Goal: Task Accomplishment & Management: Manage account settings

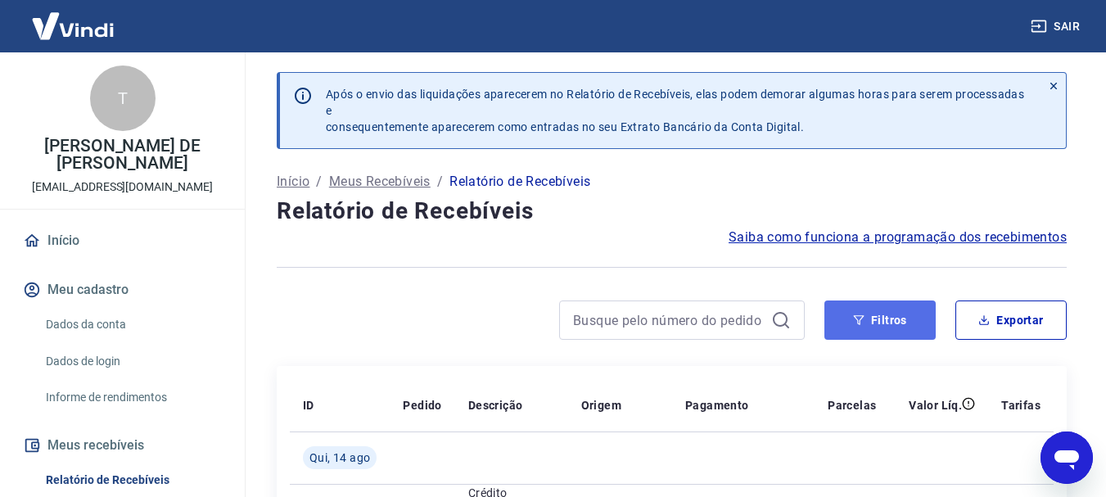
click at [892, 327] on button "Filtros" at bounding box center [879, 319] width 111 height 39
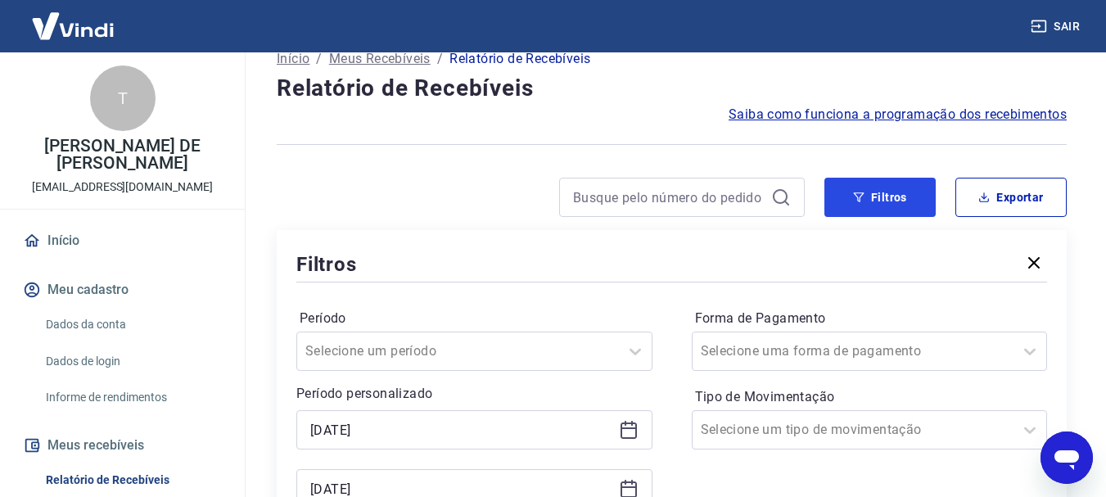
scroll to position [327, 0]
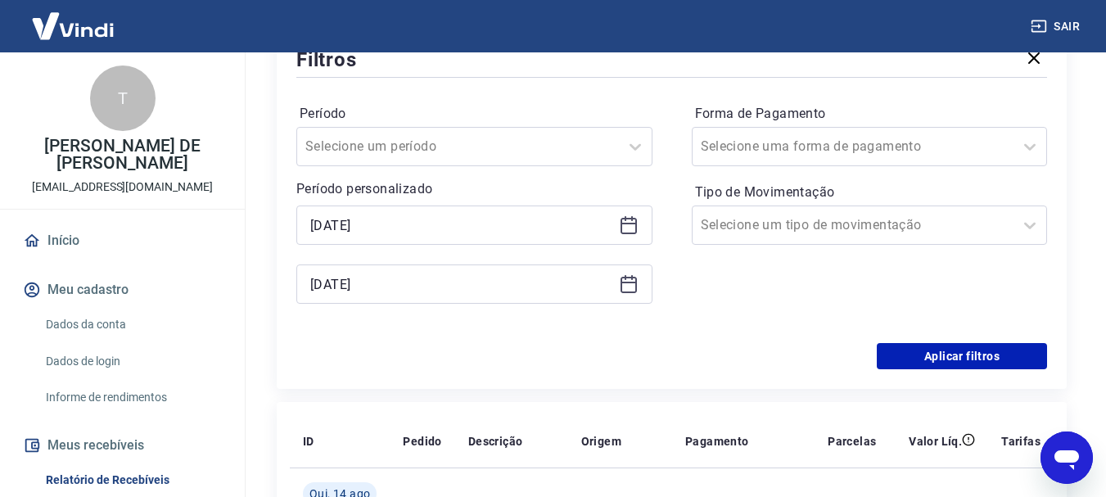
click at [629, 228] on icon at bounding box center [629, 225] width 20 height 20
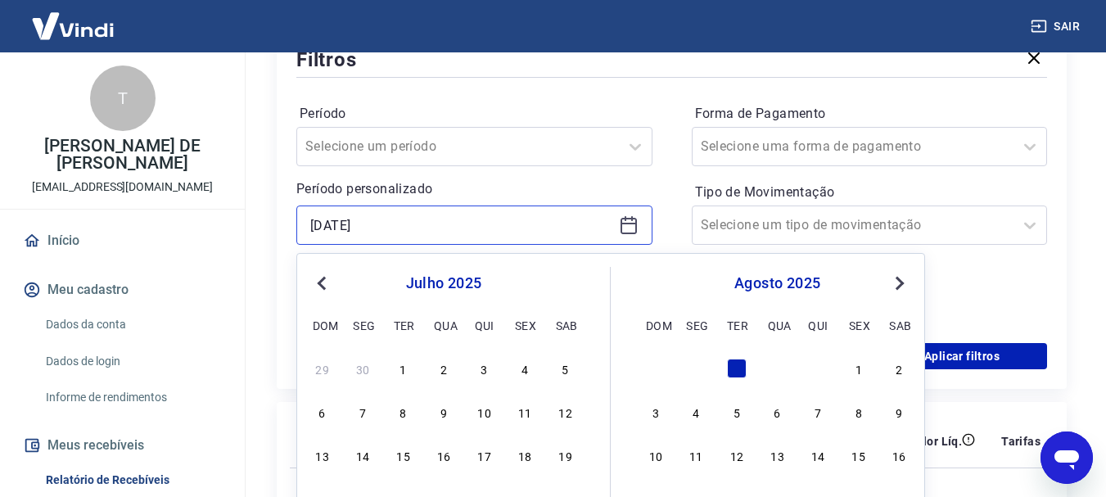
scroll to position [409, 0]
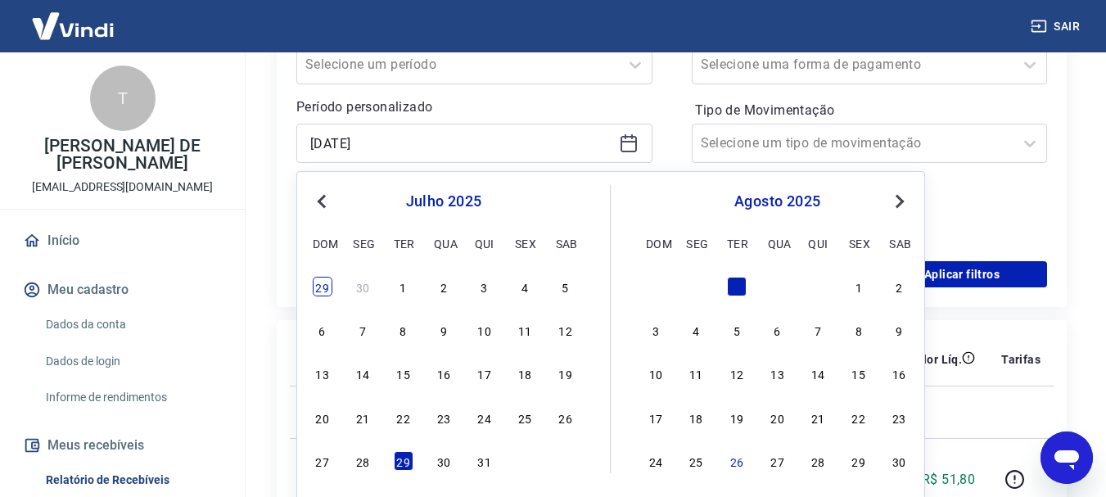
click at [322, 290] on div "29" at bounding box center [323, 287] width 20 height 20
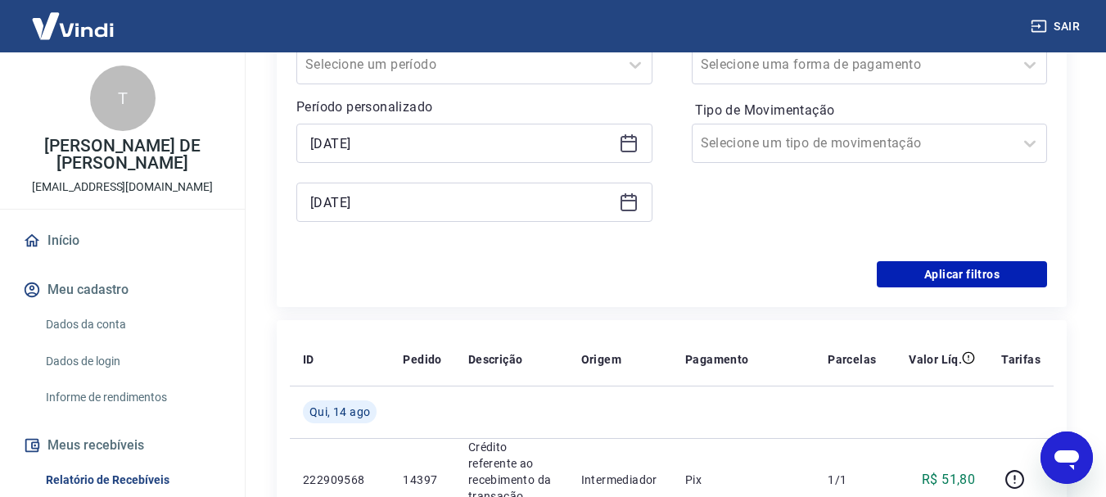
click at [632, 145] on icon at bounding box center [629, 143] width 20 height 20
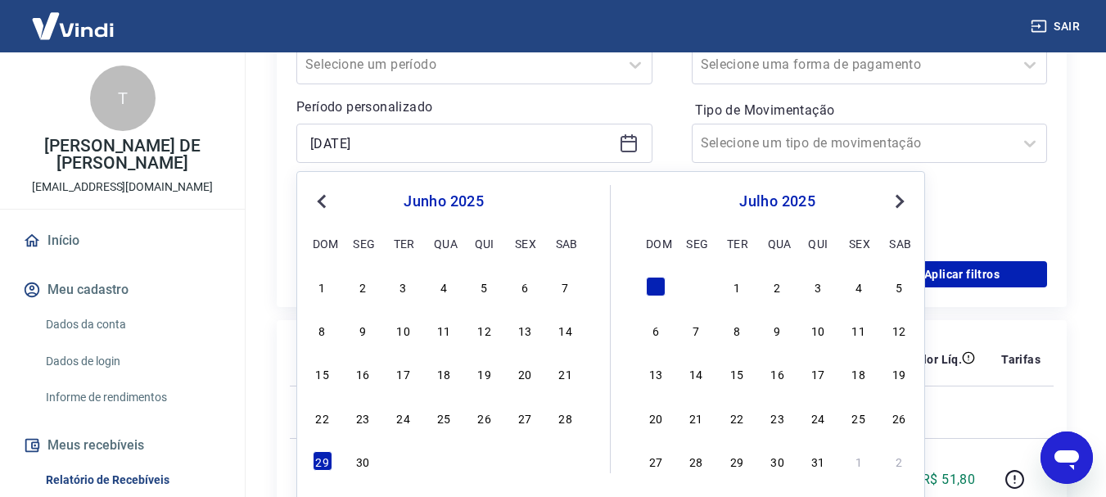
click at [898, 196] on span "Next Month" at bounding box center [898, 201] width 0 height 19
click at [405, 459] on div "29" at bounding box center [404, 461] width 20 height 20
type input "[DATE]"
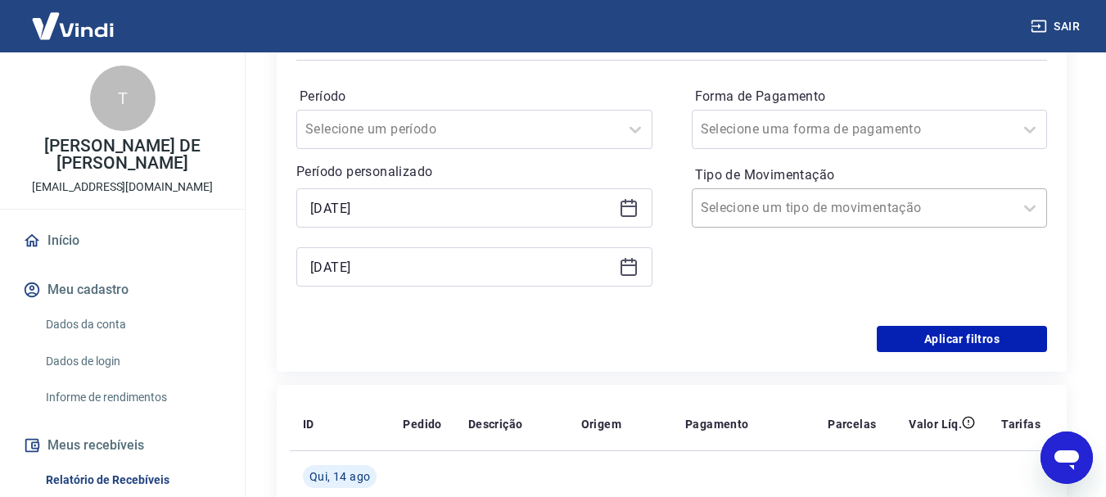
scroll to position [327, 0]
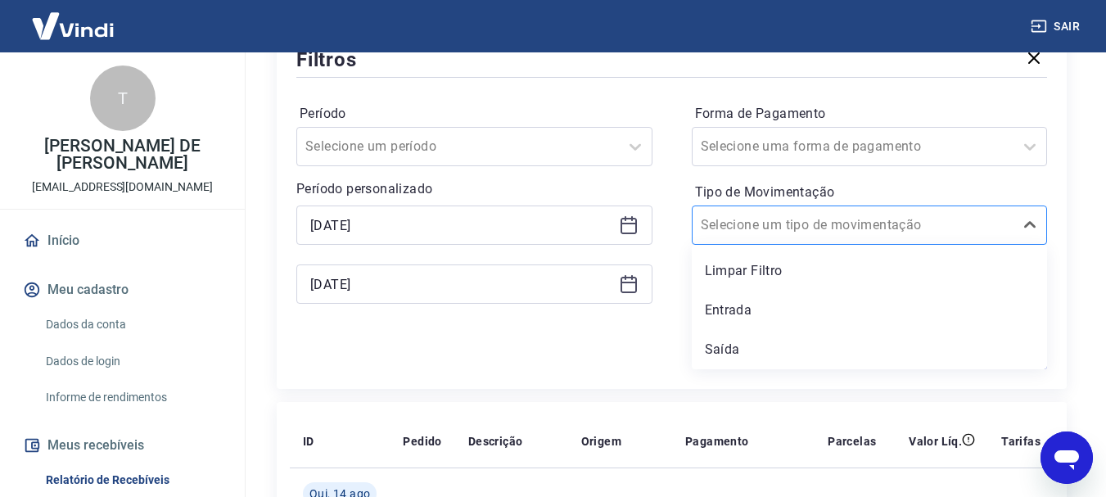
click at [882, 233] on div at bounding box center [853, 225] width 305 height 23
click at [750, 343] on div "Saída" at bounding box center [870, 349] width 356 height 33
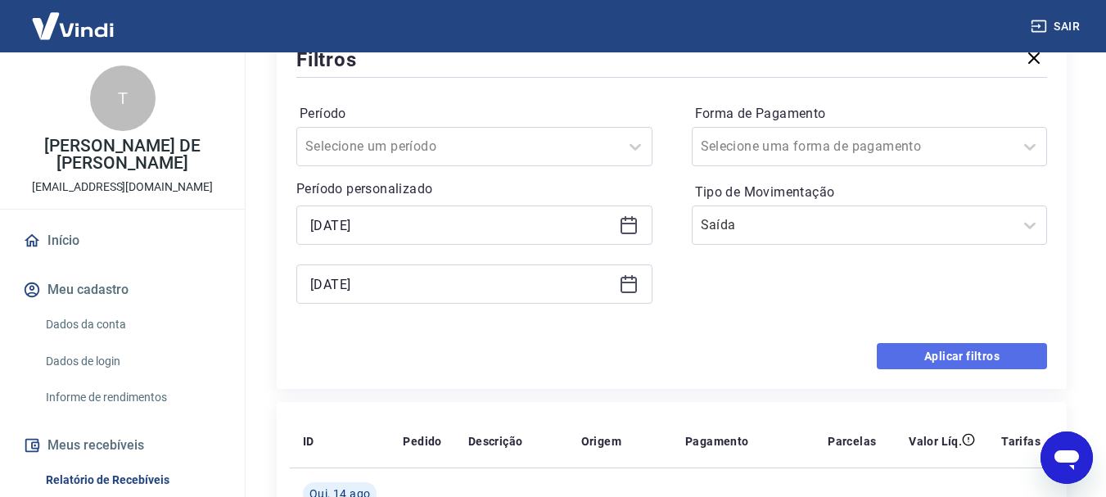
drag, startPoint x: 947, startPoint y: 368, endPoint x: 950, endPoint y: 359, distance: 9.6
click at [949, 368] on button "Aplicar filtros" at bounding box center [962, 356] width 170 height 26
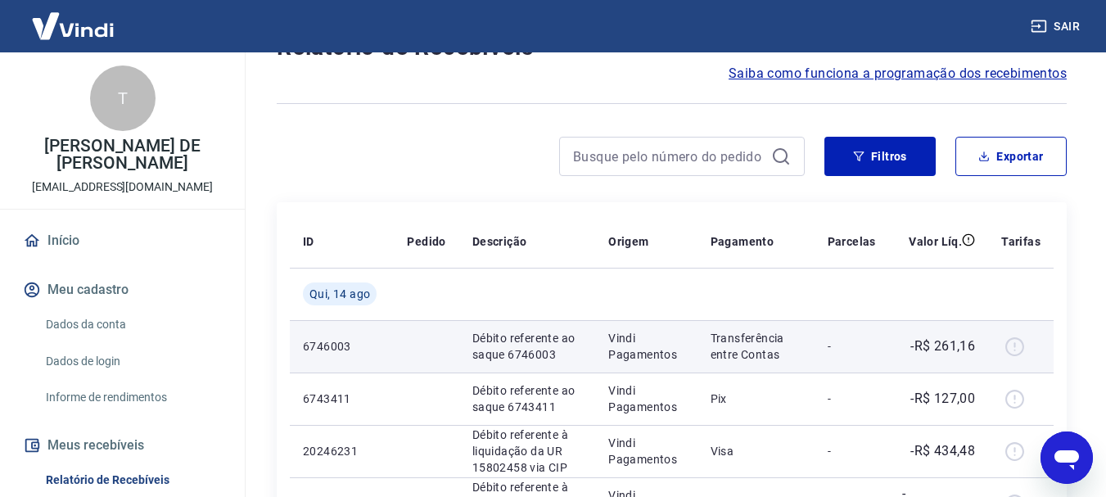
scroll to position [82, 0]
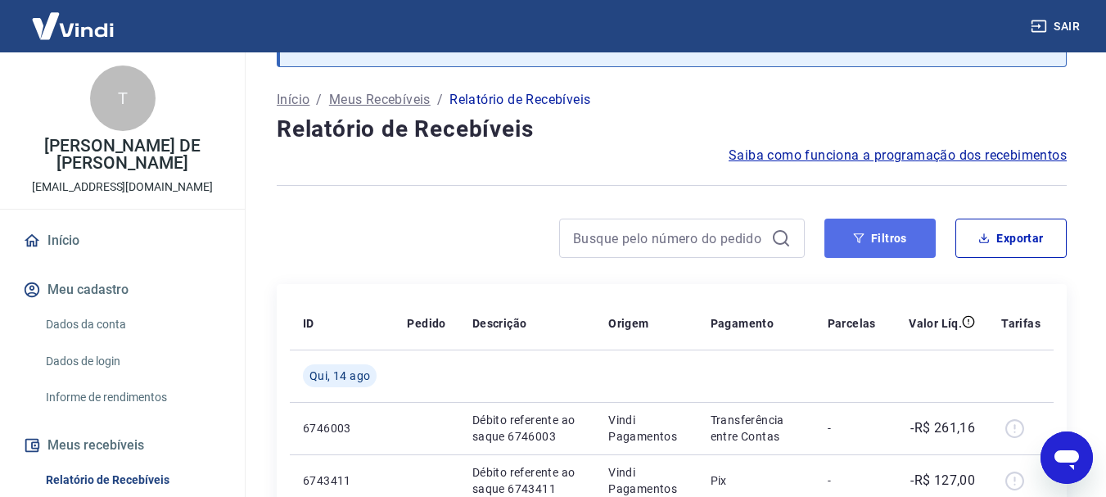
click at [893, 242] on button "Filtros" at bounding box center [879, 238] width 111 height 39
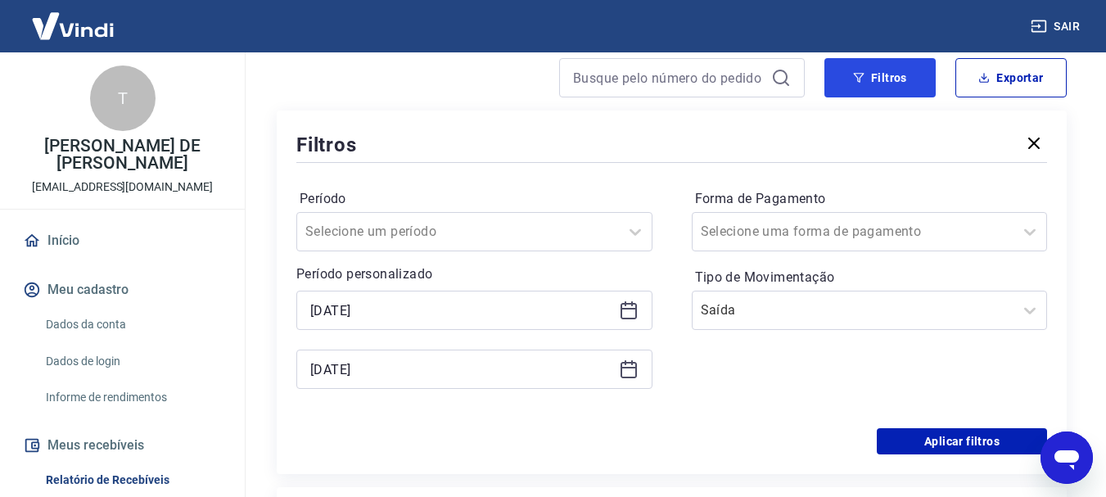
scroll to position [246, 0]
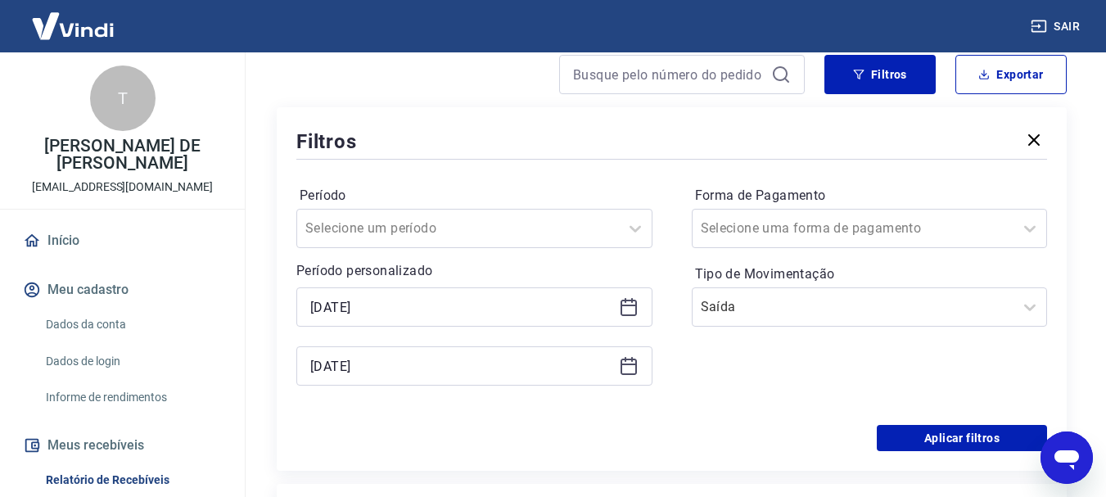
click at [631, 305] on icon at bounding box center [628, 305] width 16 height 2
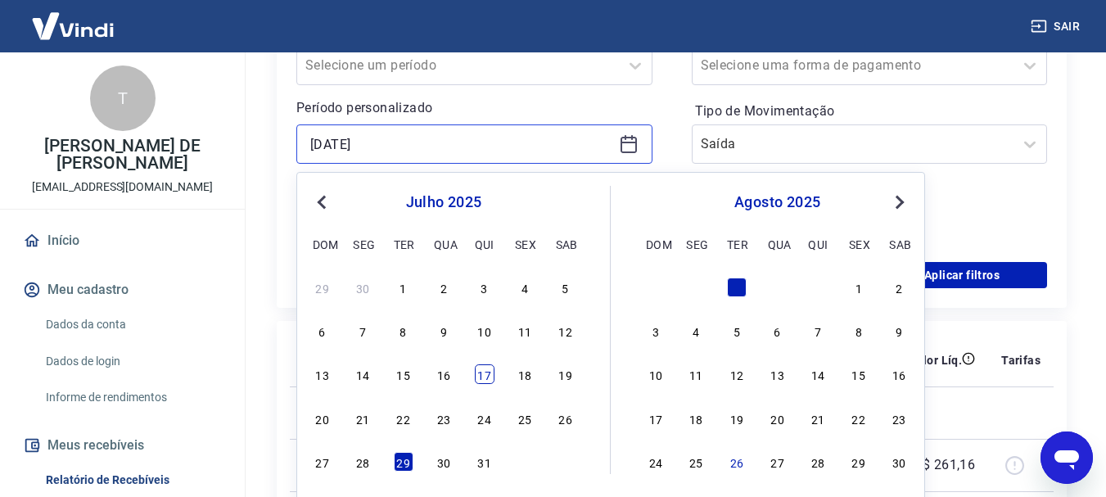
scroll to position [409, 0]
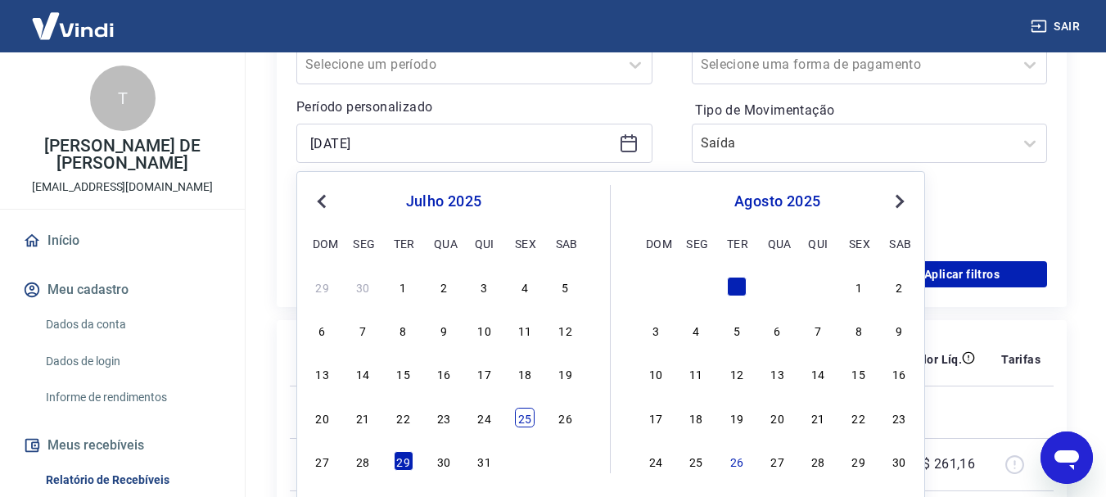
click at [525, 420] on div "25" at bounding box center [525, 418] width 20 height 20
type input "[DATE]"
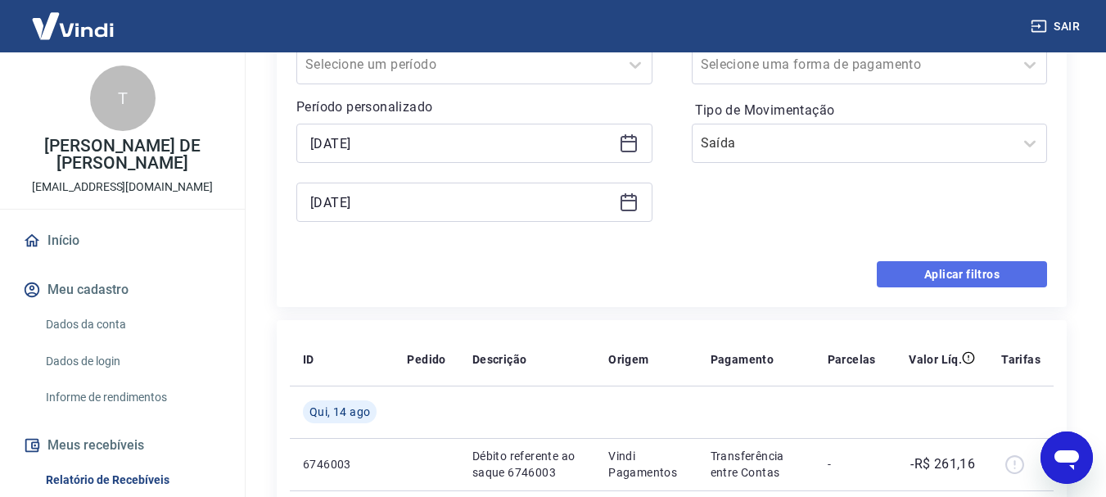
click at [937, 268] on button "Aplicar filtros" at bounding box center [962, 274] width 170 height 26
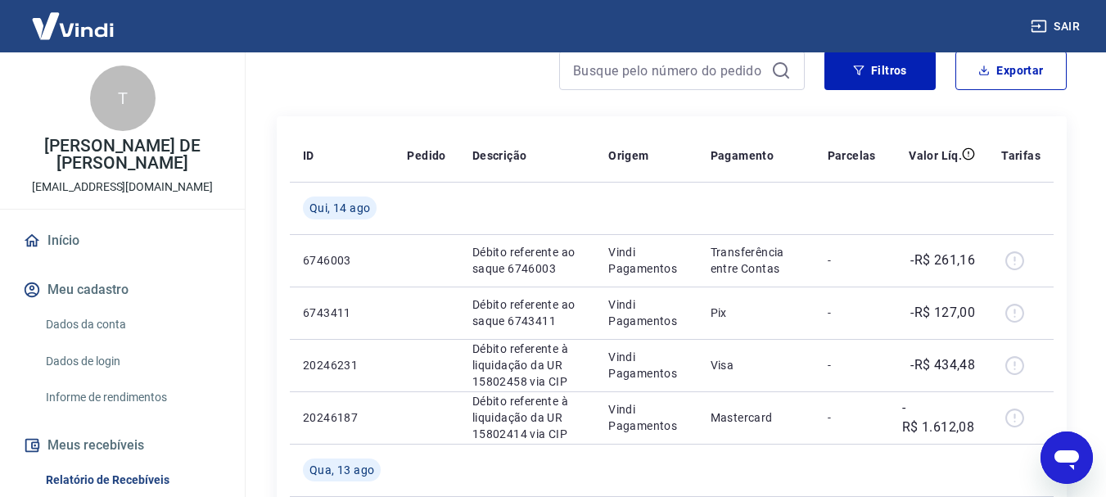
scroll to position [246, 0]
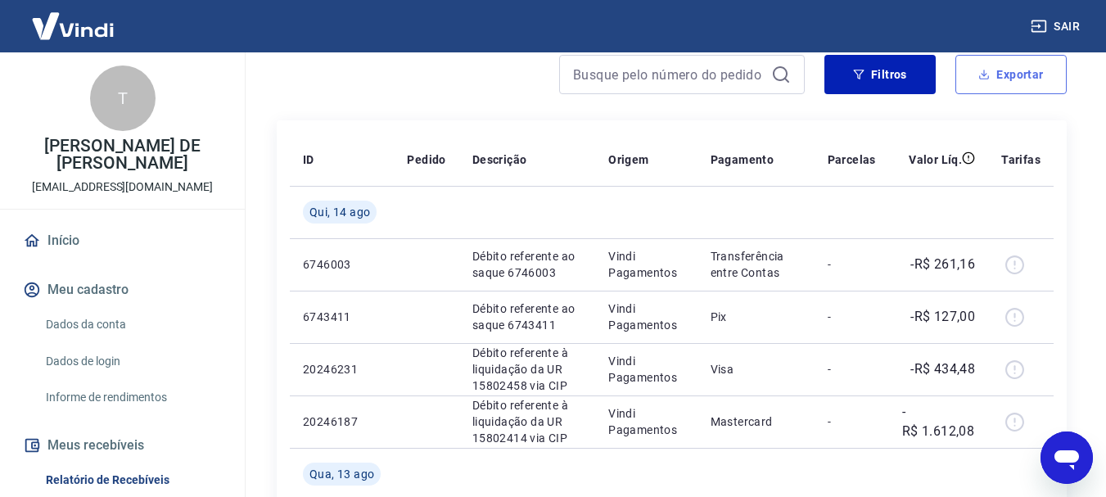
click at [1017, 72] on button "Exportar" at bounding box center [1010, 74] width 111 height 39
type input "[DATE]"
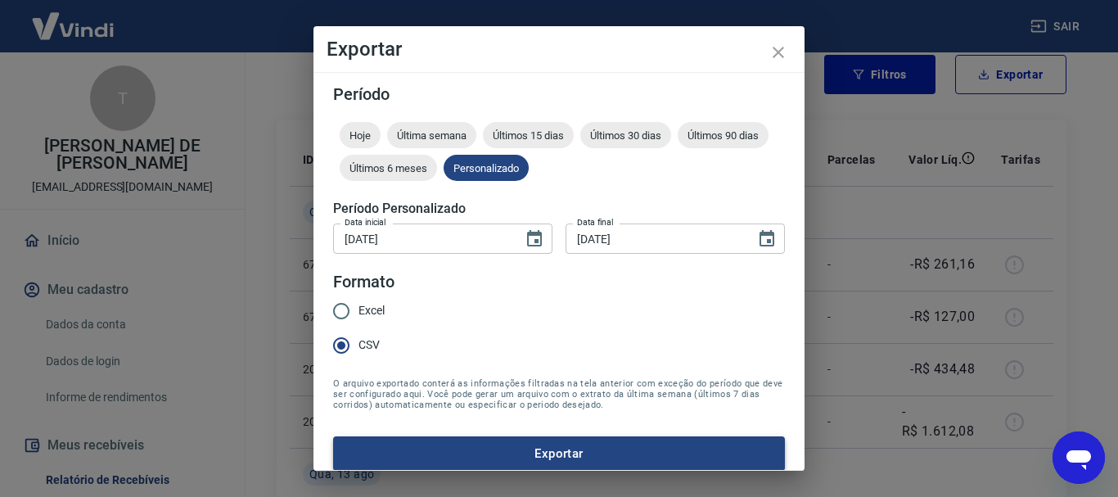
click at [550, 449] on button "Exportar" at bounding box center [559, 453] width 452 height 34
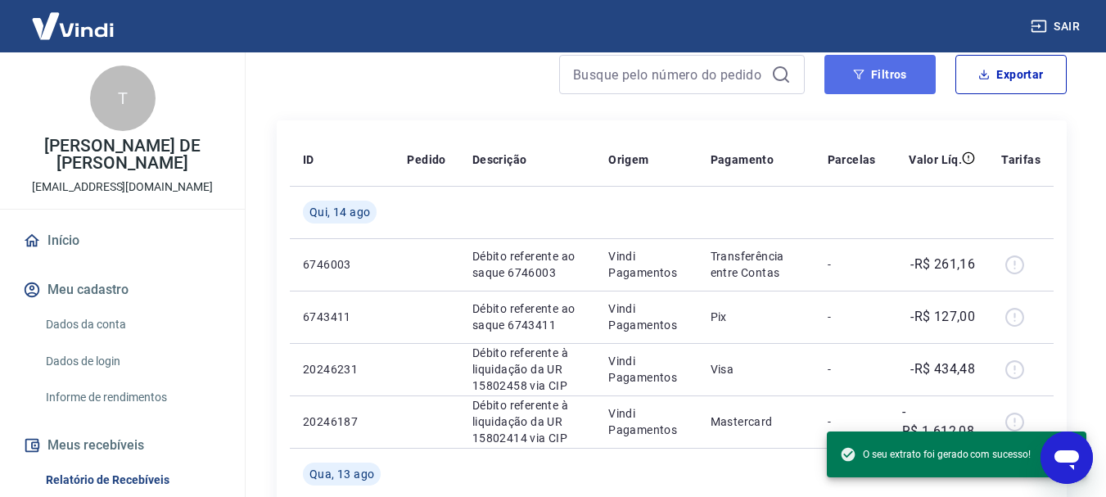
click at [870, 77] on button "Filtros" at bounding box center [879, 74] width 111 height 39
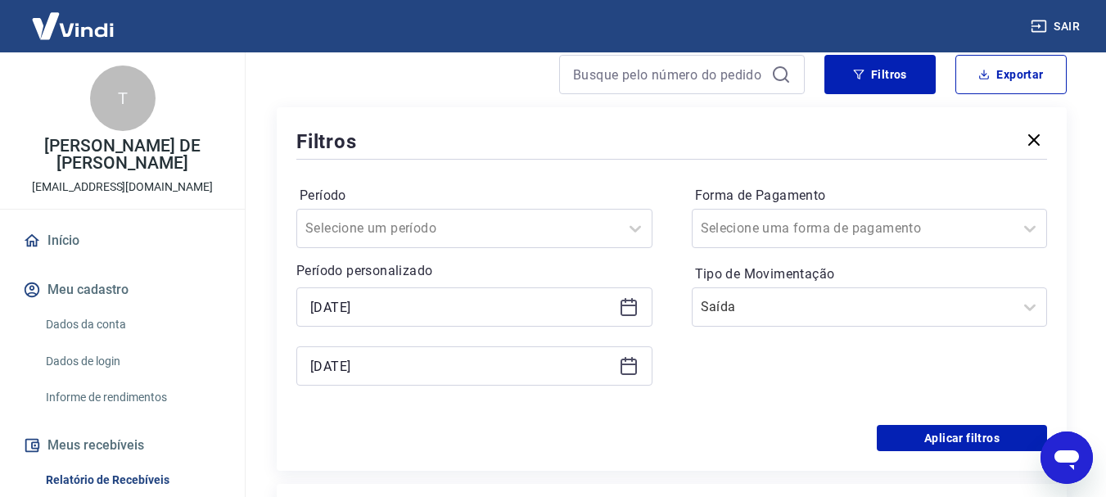
click at [632, 313] on icon at bounding box center [629, 307] width 20 height 20
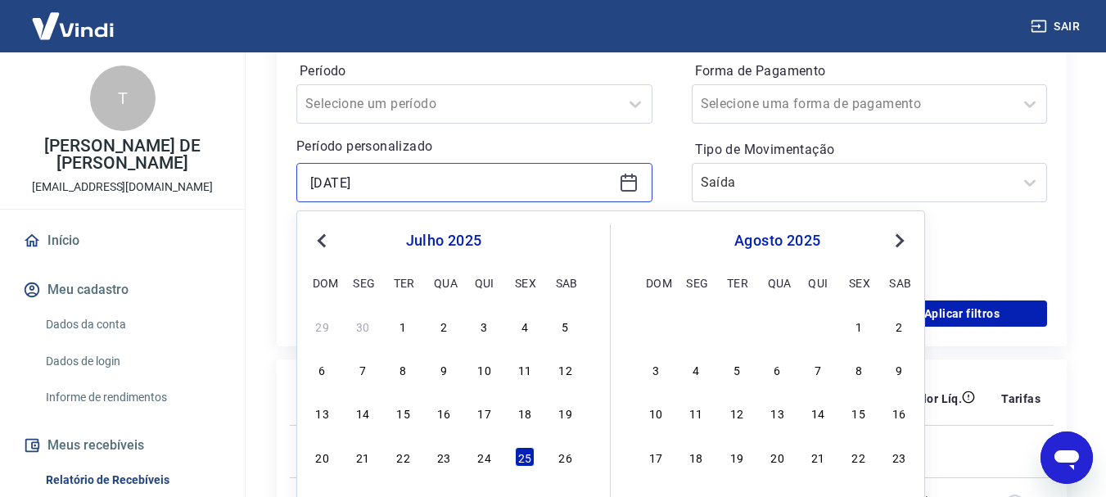
scroll to position [409, 0]
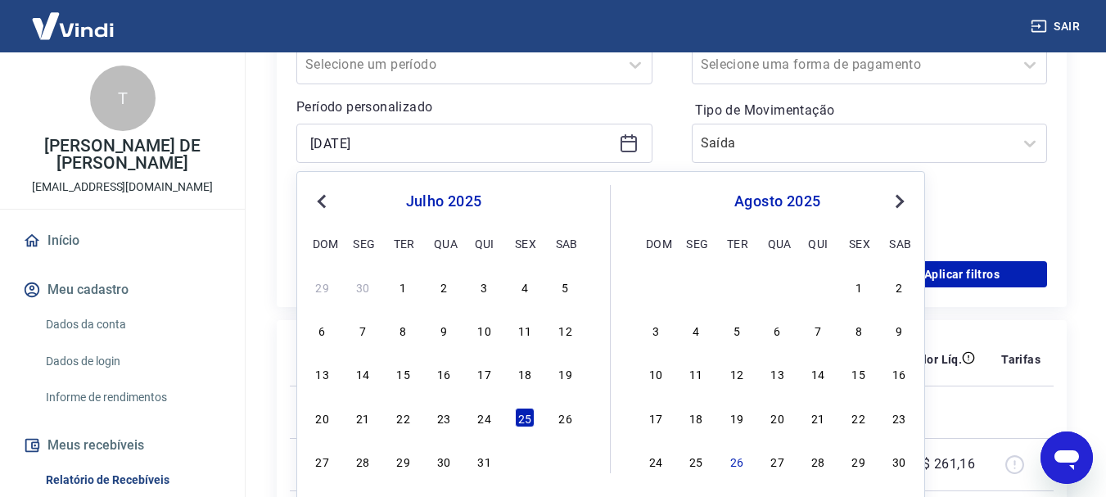
click at [898, 201] on span "Next Month" at bounding box center [898, 201] width 0 height 19
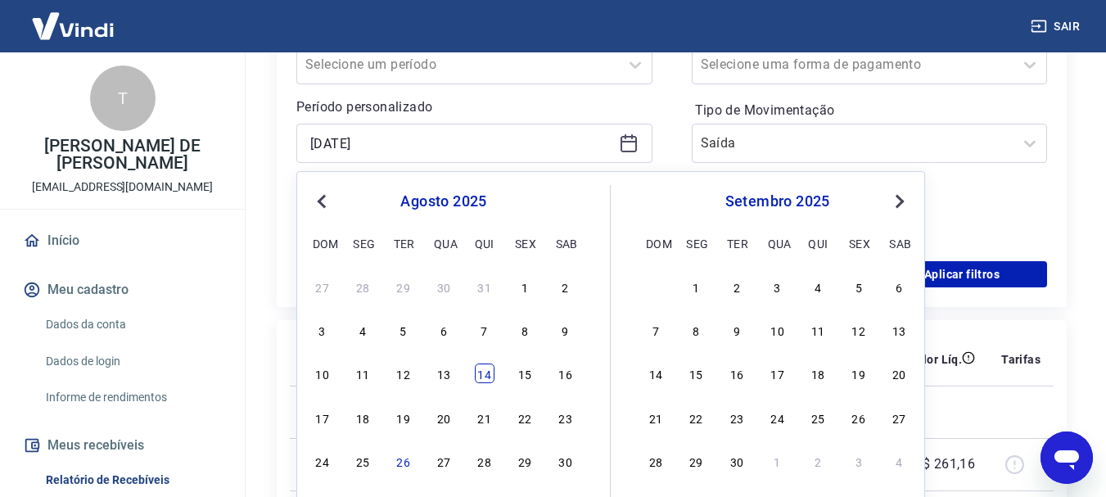
click at [483, 372] on div "14" at bounding box center [485, 373] width 20 height 20
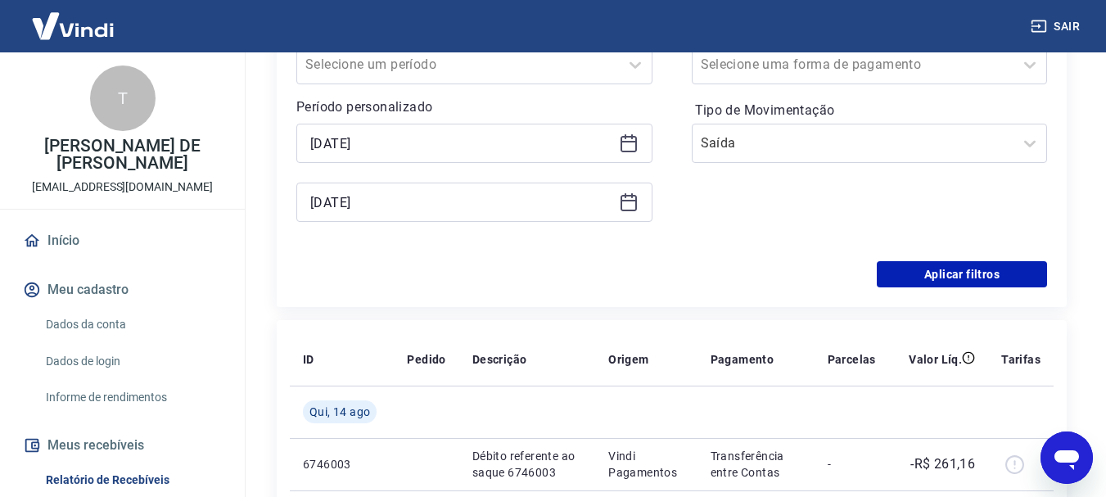
click at [631, 208] on icon at bounding box center [629, 202] width 20 height 20
click at [624, 142] on icon at bounding box center [629, 143] width 20 height 20
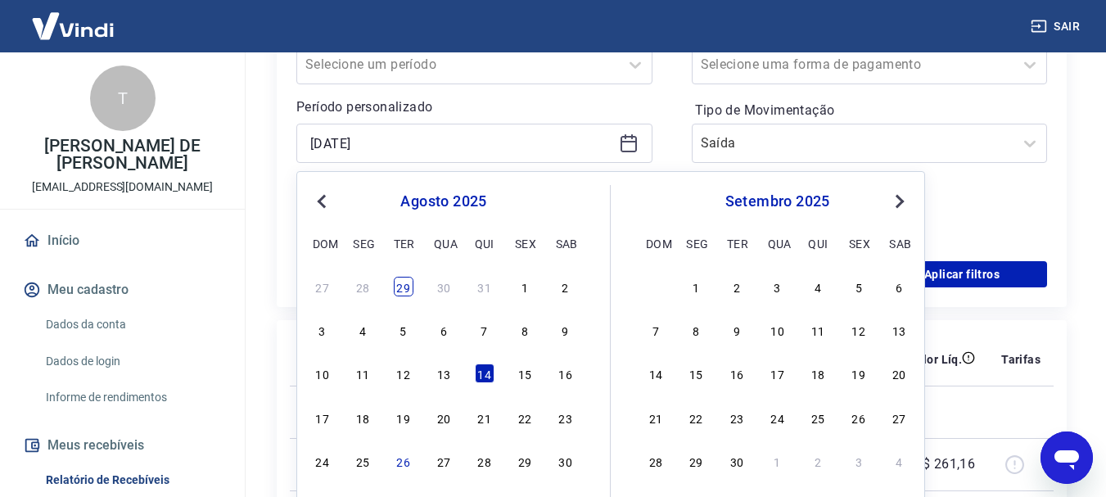
click at [403, 280] on div "29" at bounding box center [404, 287] width 20 height 20
type input "[DATE]"
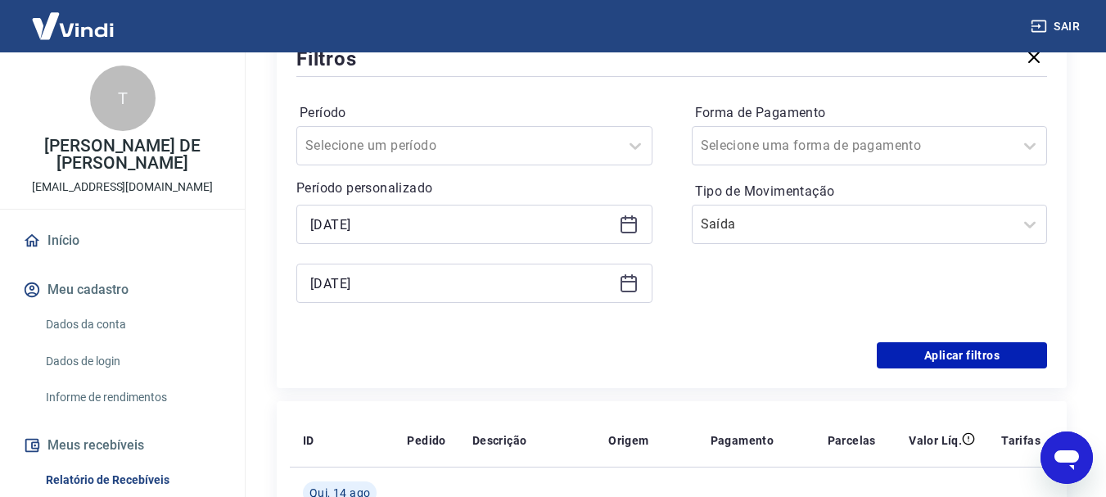
scroll to position [327, 0]
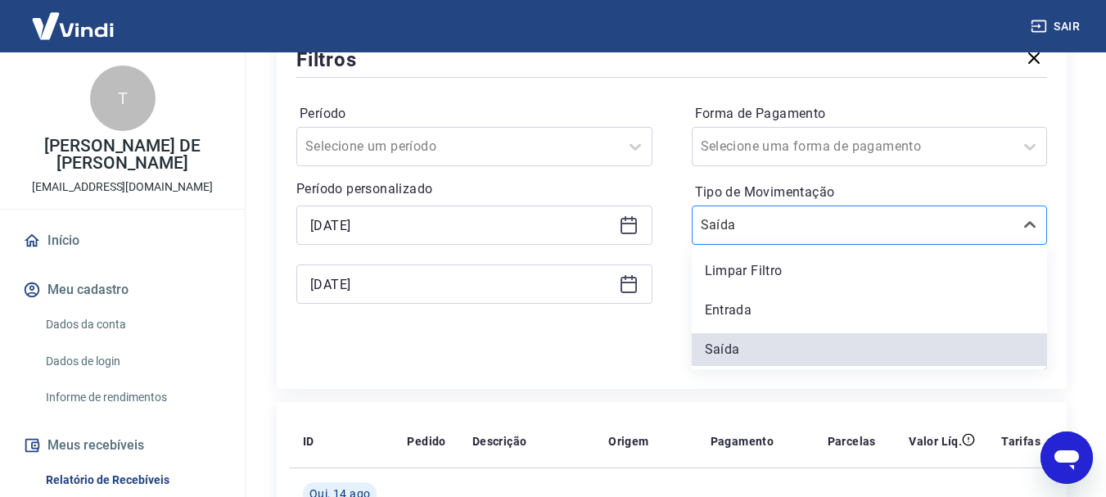
click at [775, 241] on div "Saída" at bounding box center [870, 224] width 356 height 39
click at [782, 273] on div "Limpar Filtro" at bounding box center [870, 271] width 356 height 33
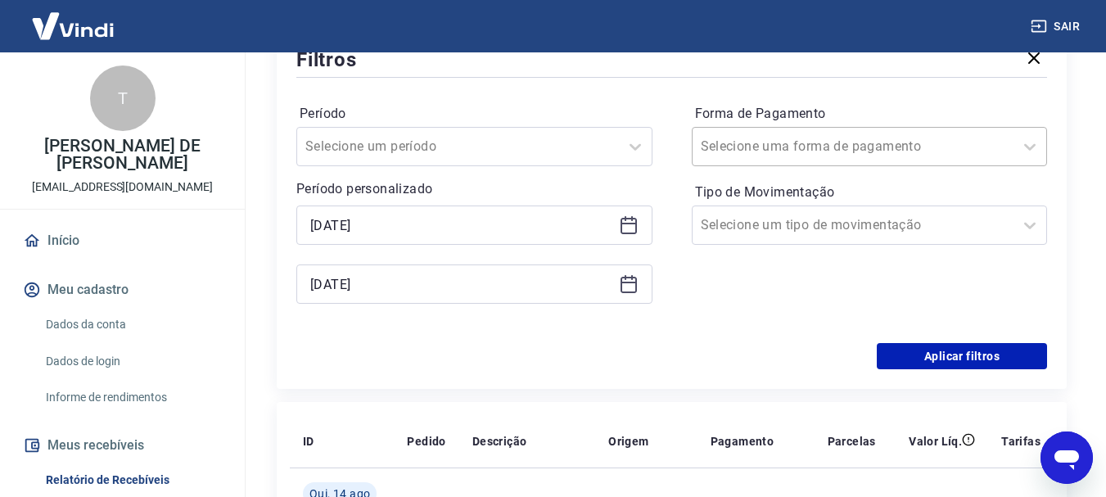
click at [779, 146] on input "Forma de Pagamento" at bounding box center [783, 147] width 165 height 20
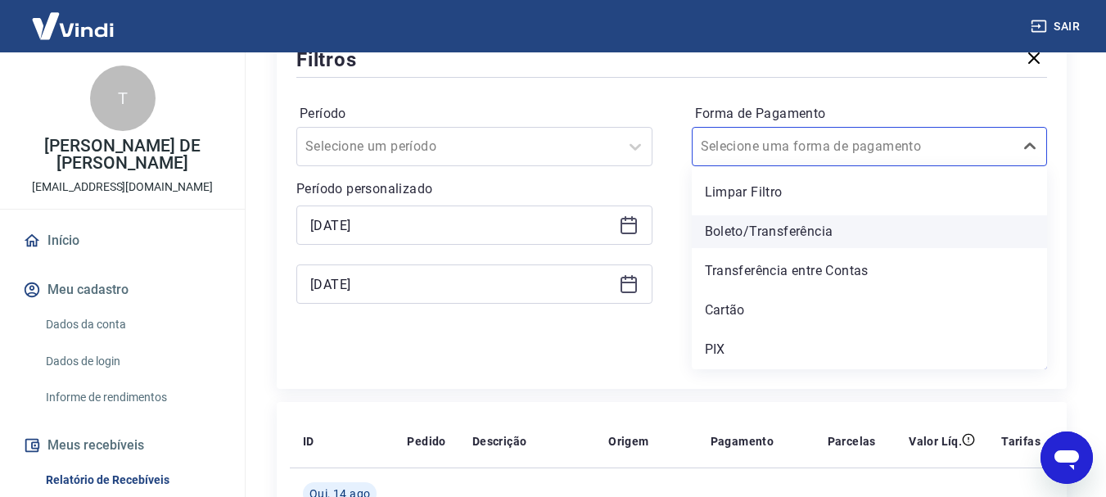
click at [785, 236] on div "Boleto/Transferência" at bounding box center [870, 231] width 356 height 33
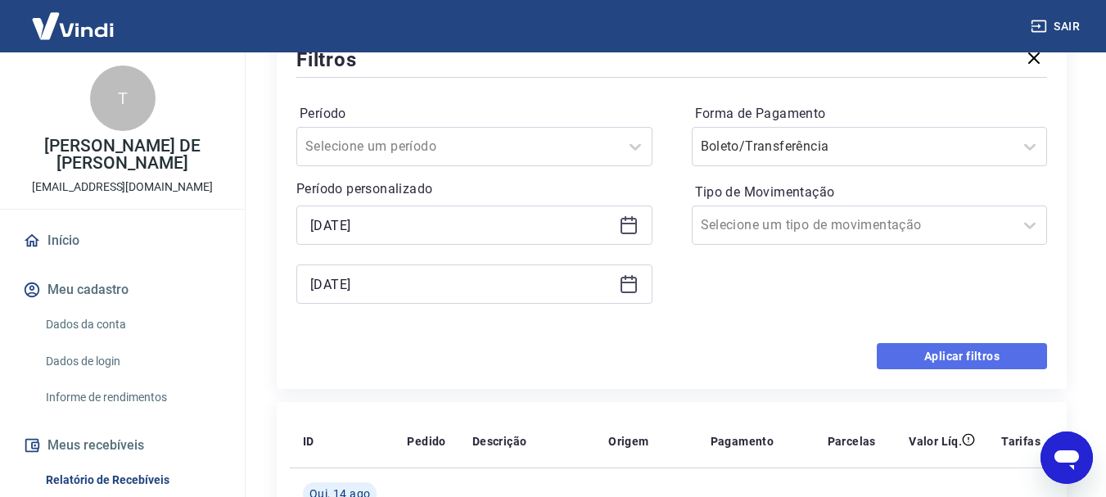
click at [957, 355] on button "Aplicar filtros" at bounding box center [962, 356] width 170 height 26
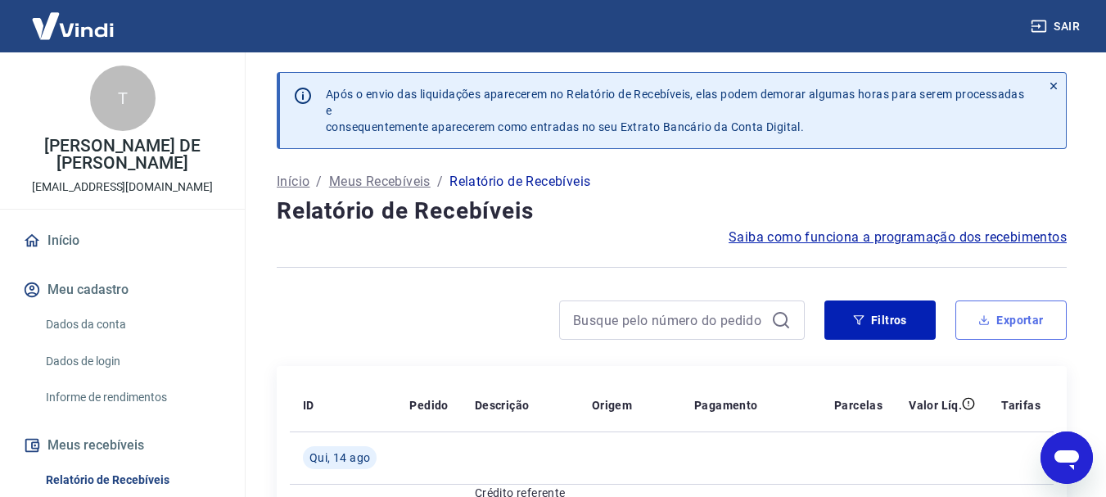
click at [1020, 322] on button "Exportar" at bounding box center [1010, 319] width 111 height 39
type input "[DATE]"
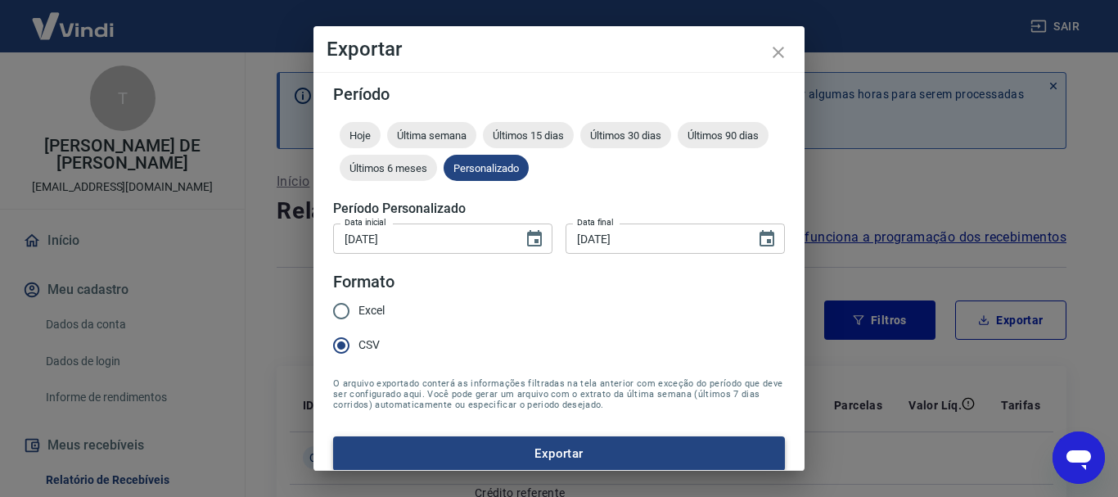
click at [620, 458] on button "Exportar" at bounding box center [559, 453] width 452 height 34
